Goal: Transaction & Acquisition: Purchase product/service

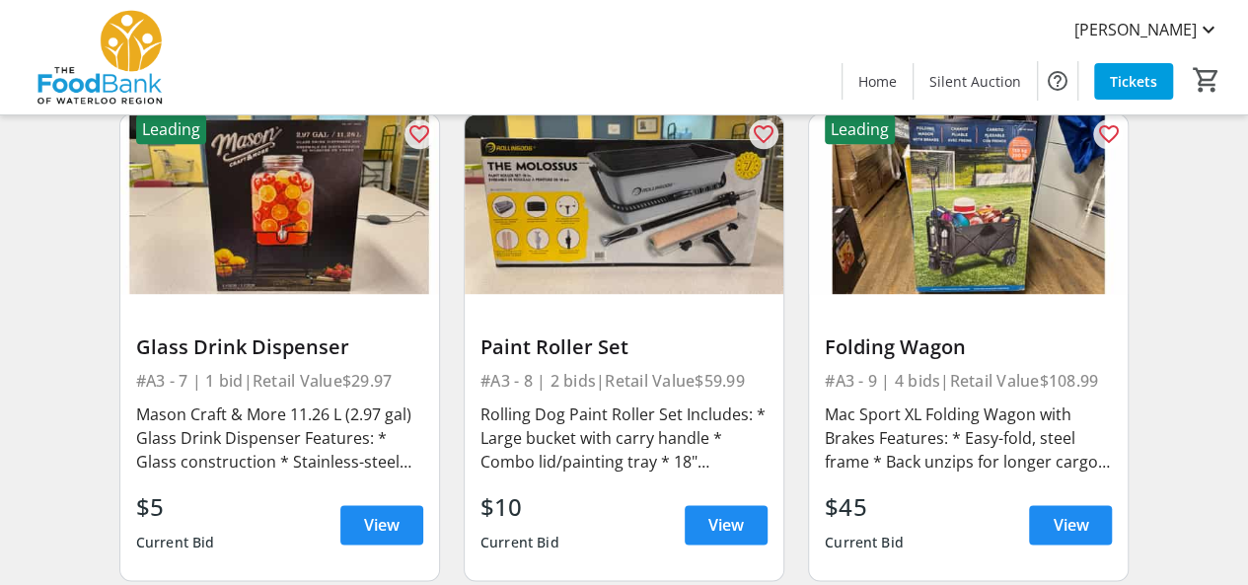
scroll to position [1184, 0]
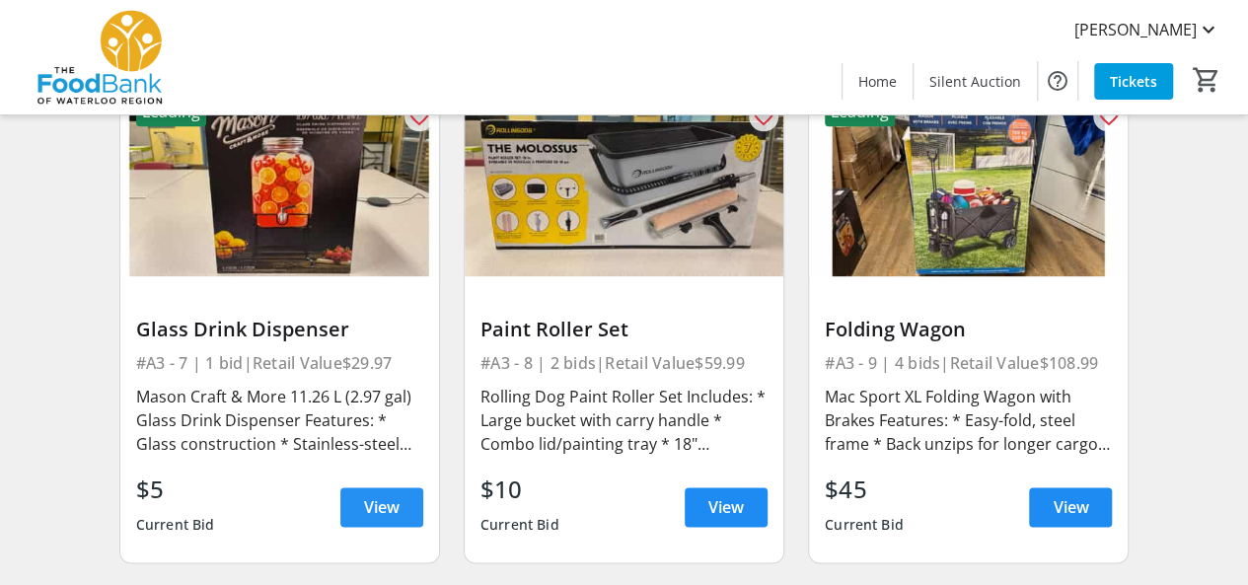
click at [361, 498] on span at bounding box center [381, 507] width 83 height 47
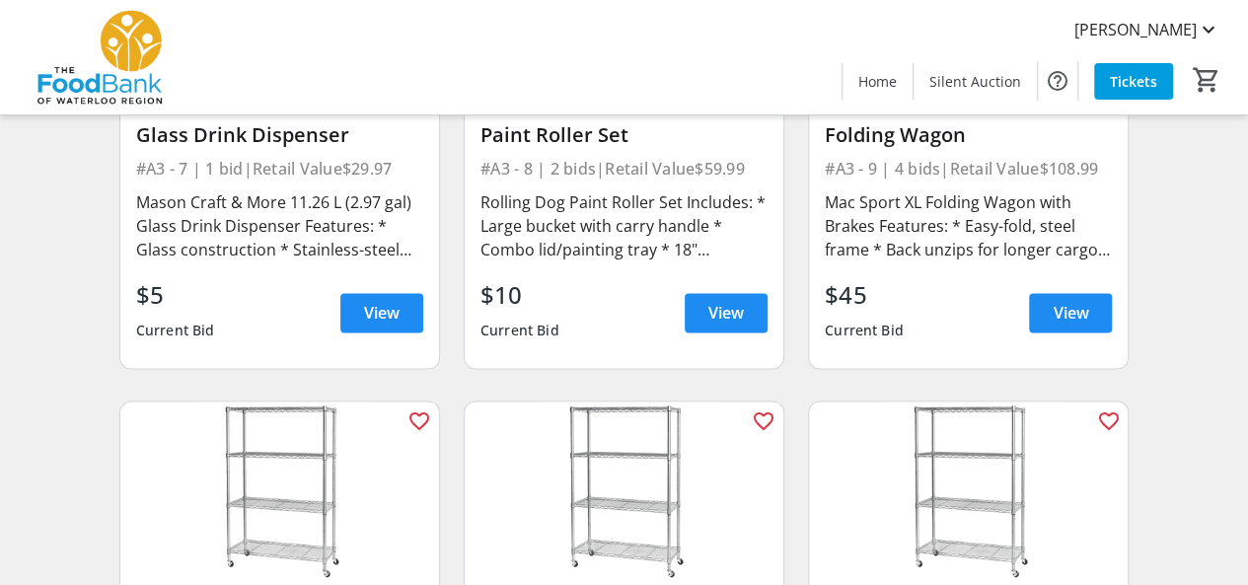
scroll to position [1382, 0]
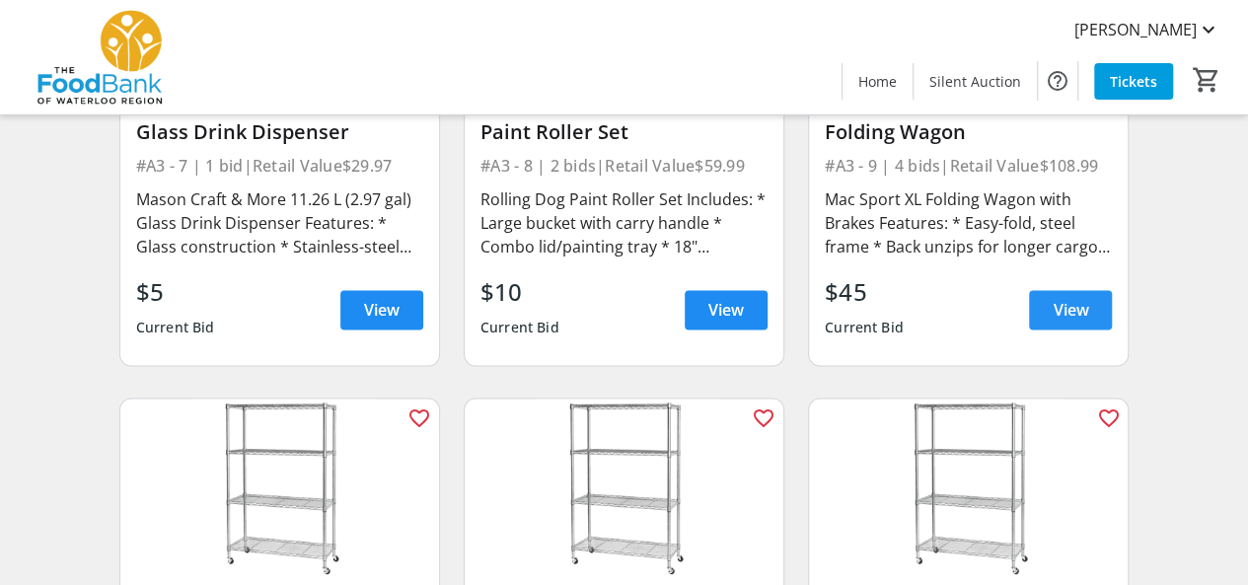
click at [1059, 307] on span "View" at bounding box center [1071, 310] width 36 height 24
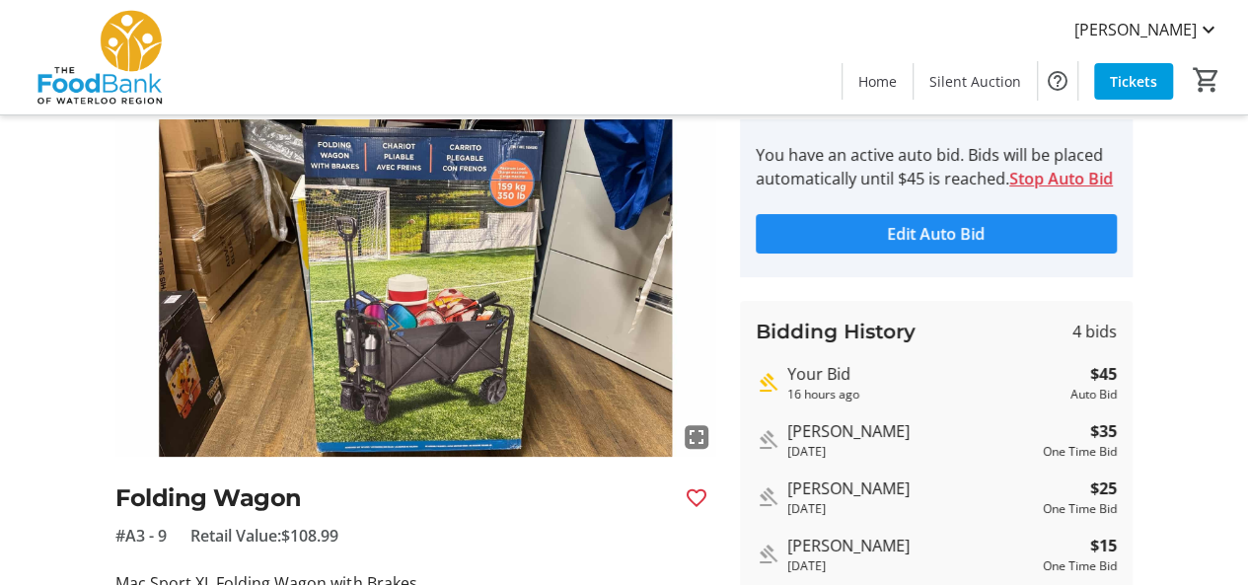
scroll to position [99, 0]
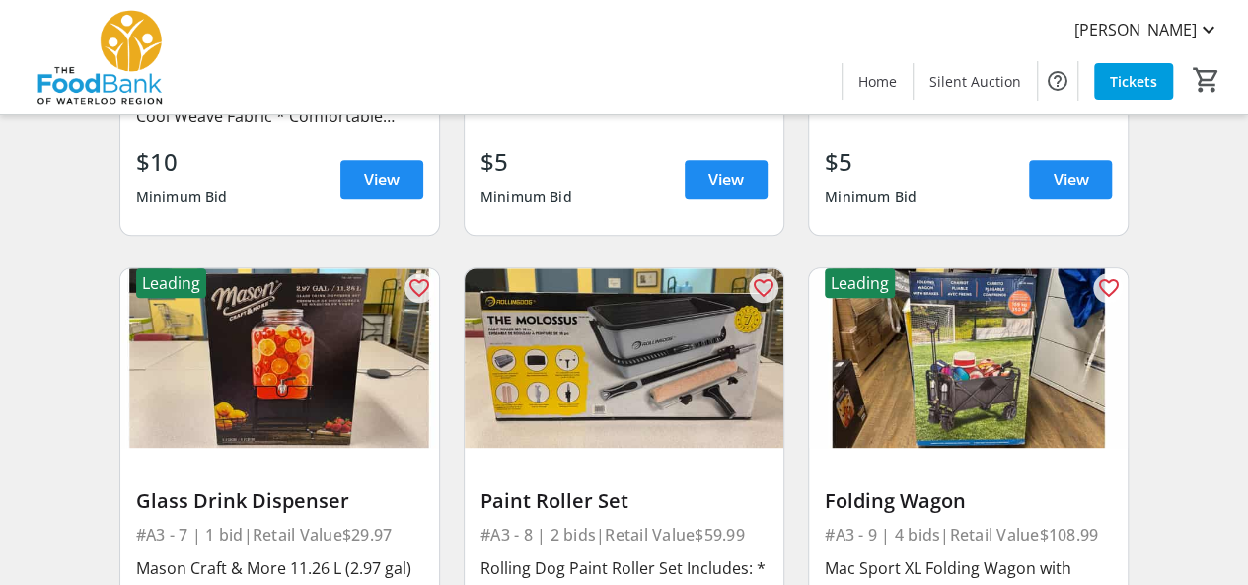
scroll to position [987, 0]
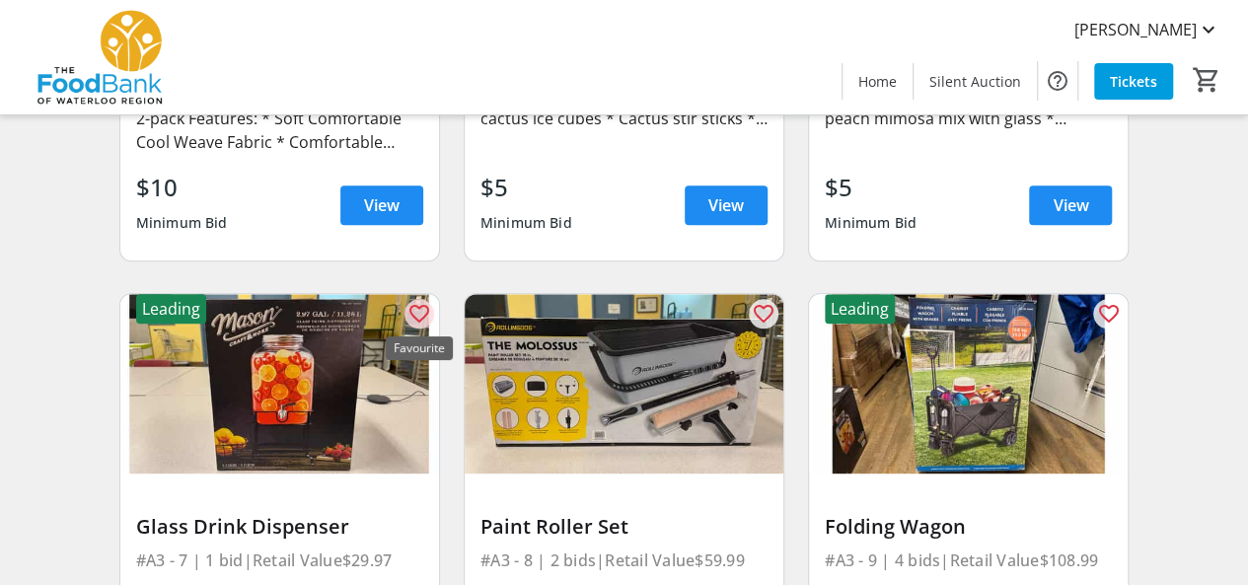
click at [419, 315] on mat-icon "favorite_outline" at bounding box center [420, 314] width 24 height 24
click at [1106, 311] on mat-icon "favorite_outline" at bounding box center [1108, 314] width 24 height 24
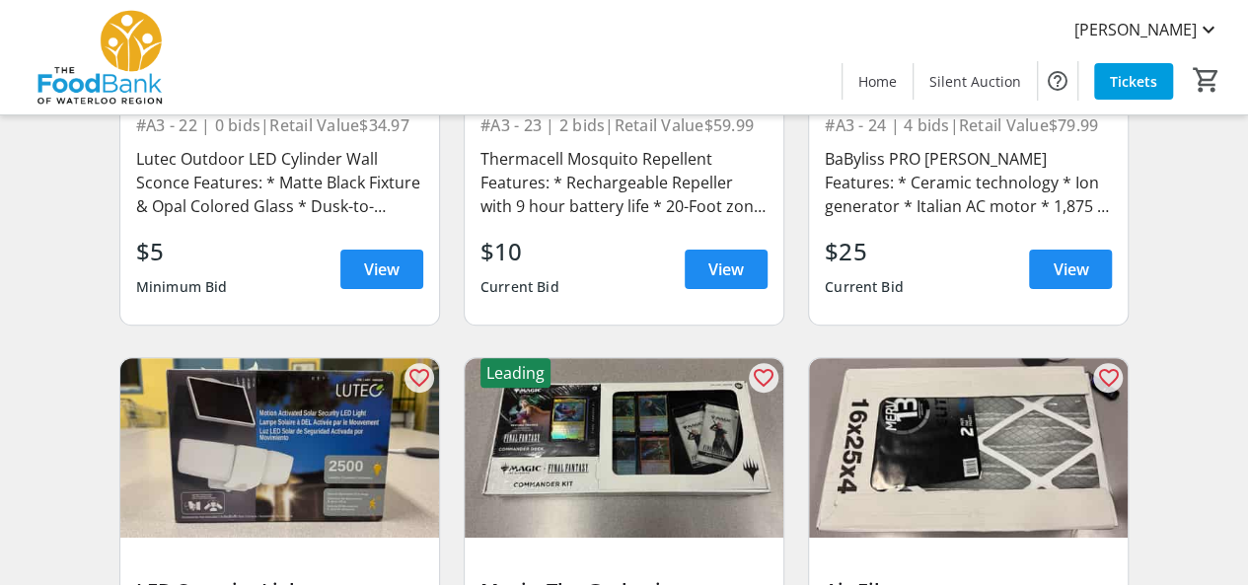
scroll to position [4046, 0]
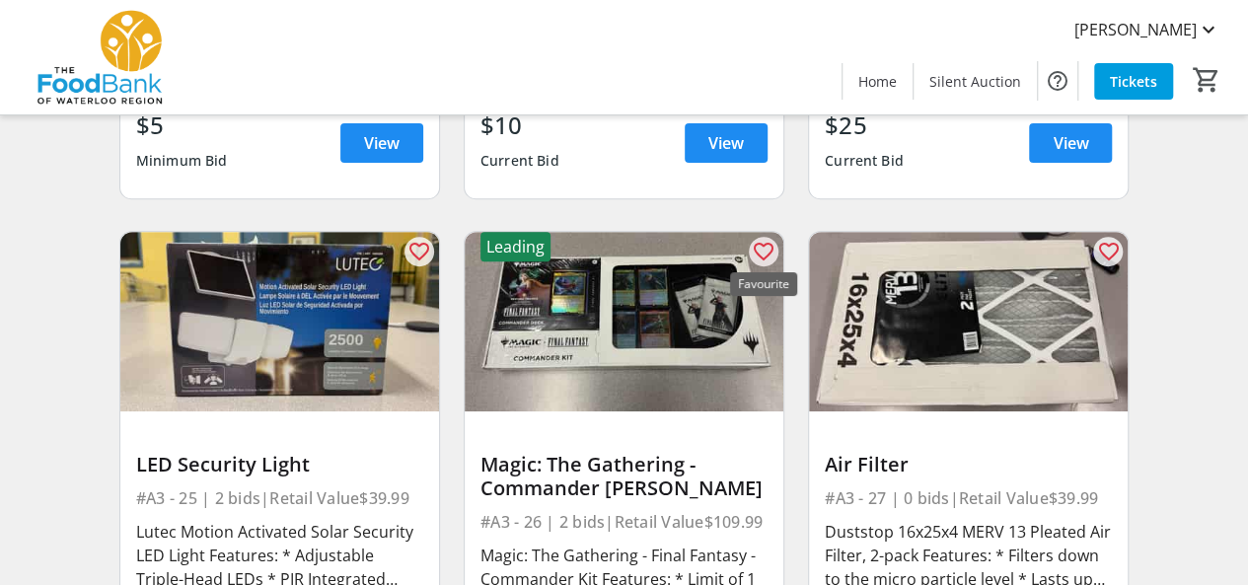
click at [766, 244] on mat-icon "favorite_outline" at bounding box center [764, 252] width 24 height 24
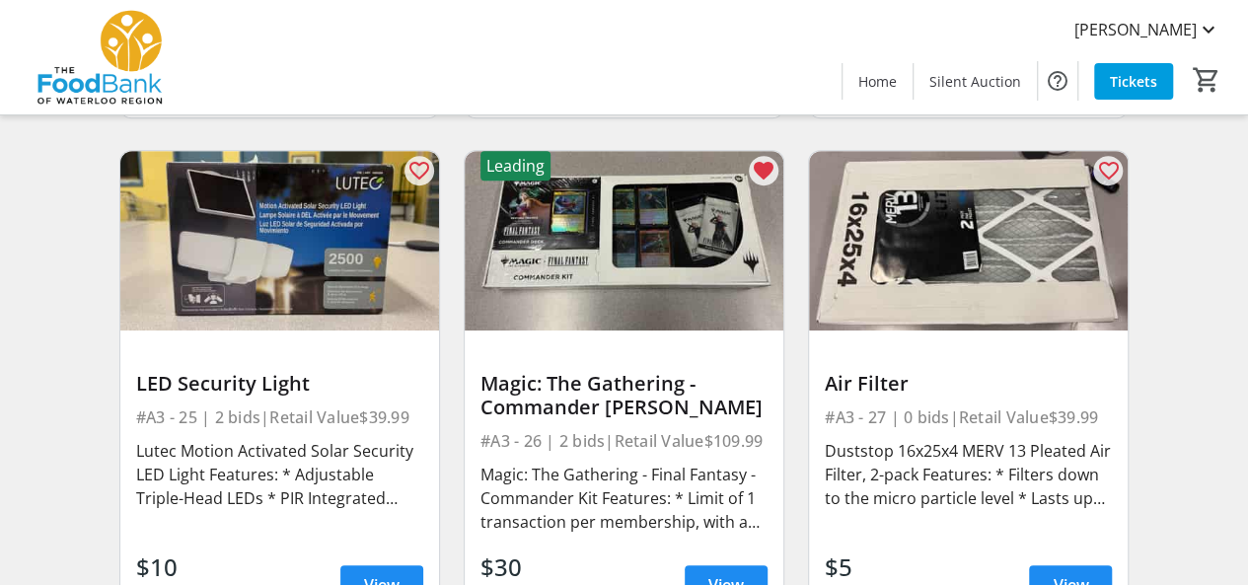
scroll to position [4244, 0]
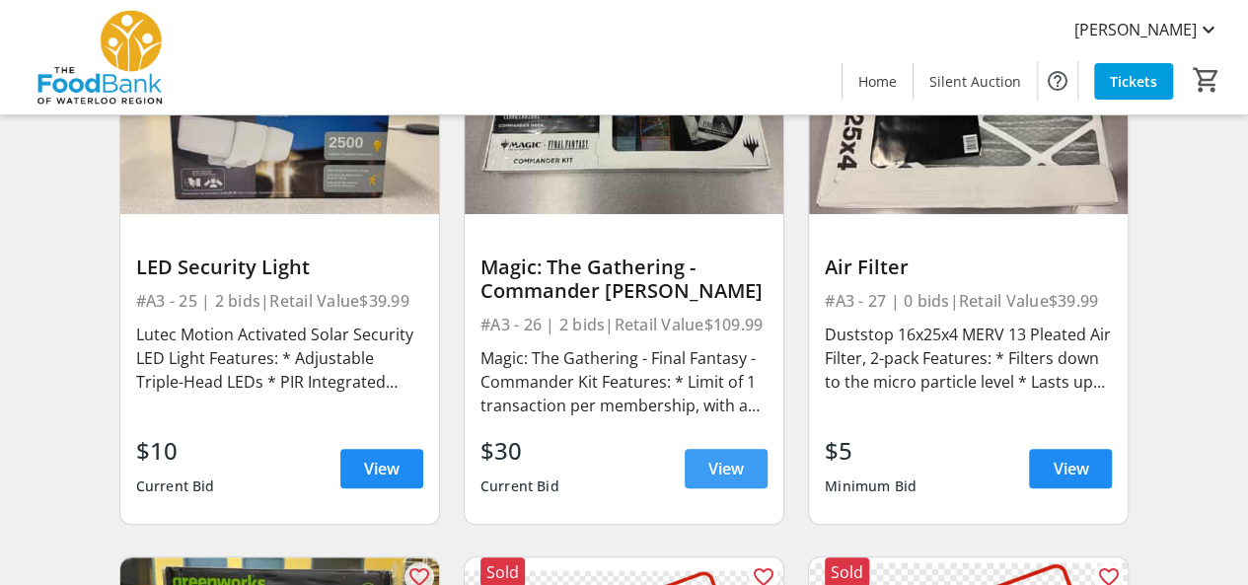
click at [709, 465] on span "View" at bounding box center [727, 469] width 36 height 24
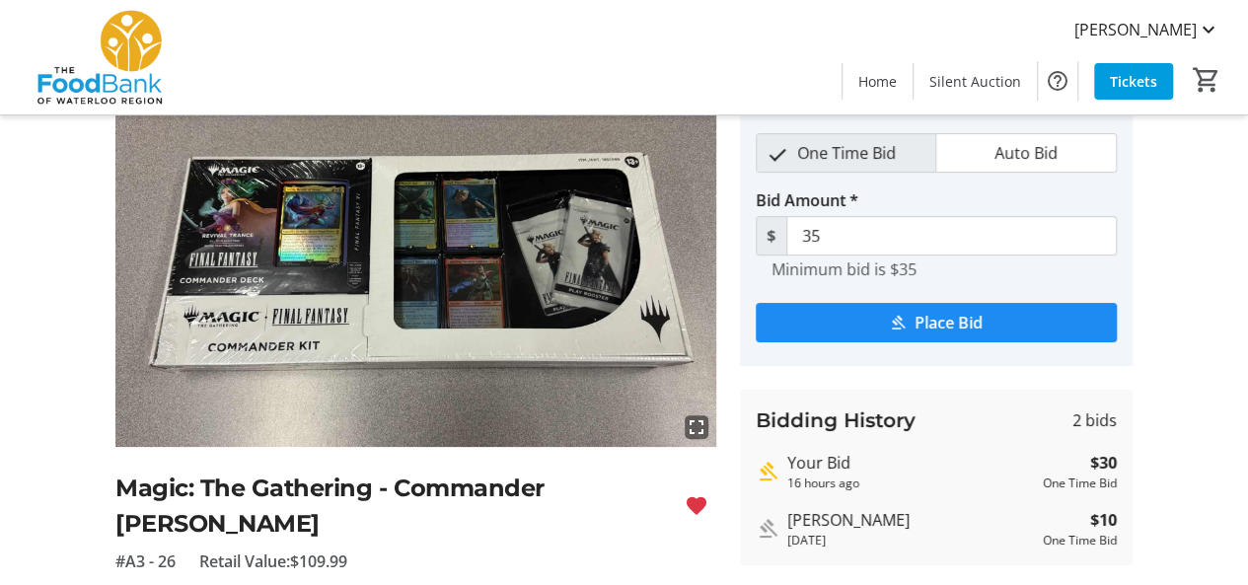
scroll to position [197, 0]
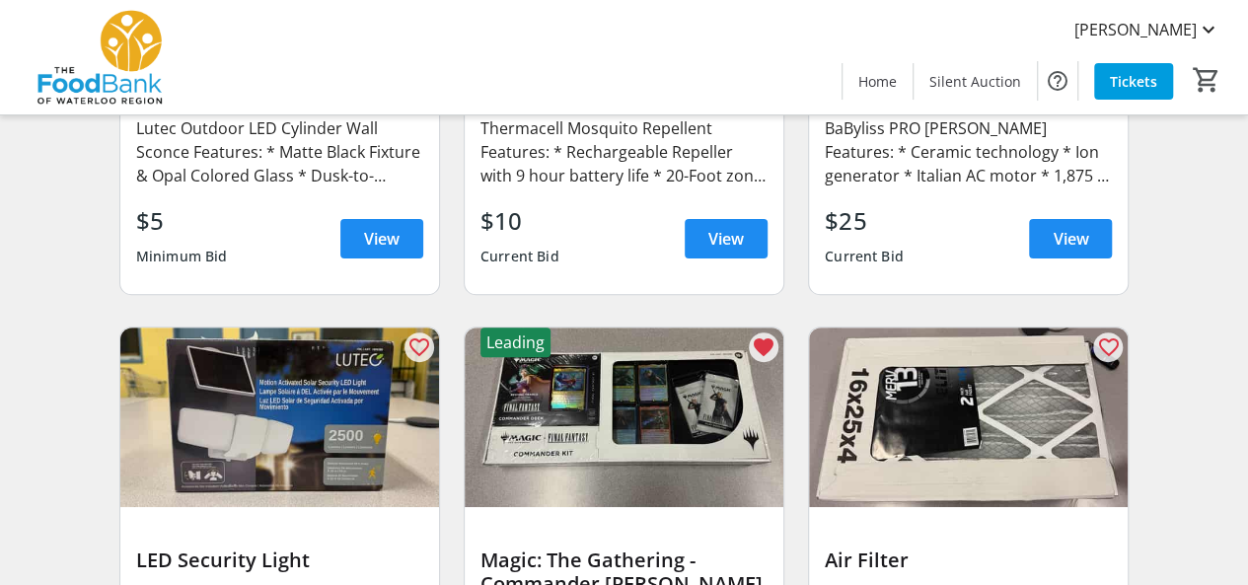
scroll to position [3947, 0]
